Goal: Navigation & Orientation: Find specific page/section

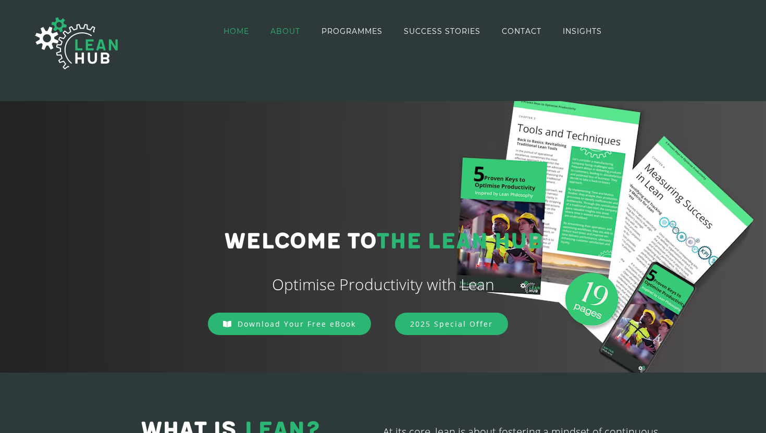
click at [281, 34] on span "ABOUT" at bounding box center [285, 31] width 30 height 7
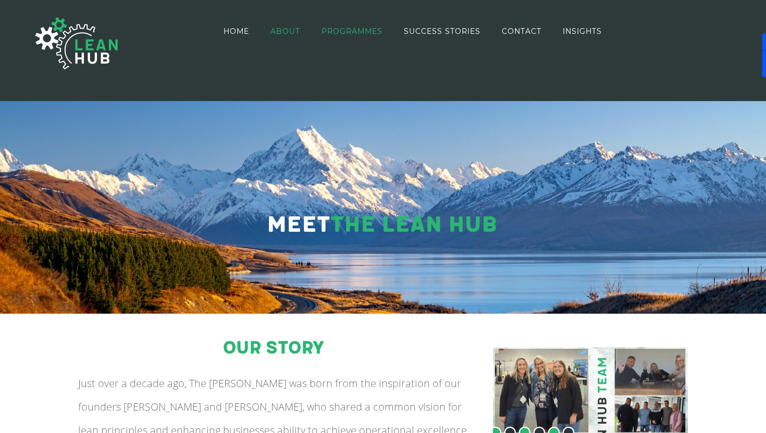
click at [340, 35] on span "PROGRAMMES" at bounding box center [351, 31] width 61 height 7
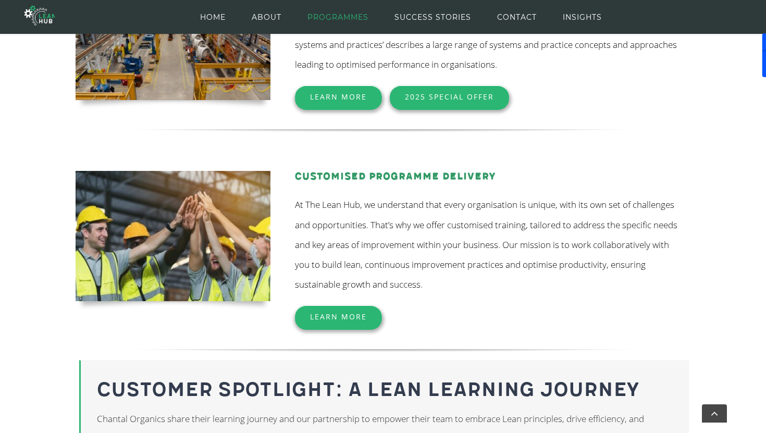
scroll to position [375, 0]
